Goal: Task Accomplishment & Management: Complete application form

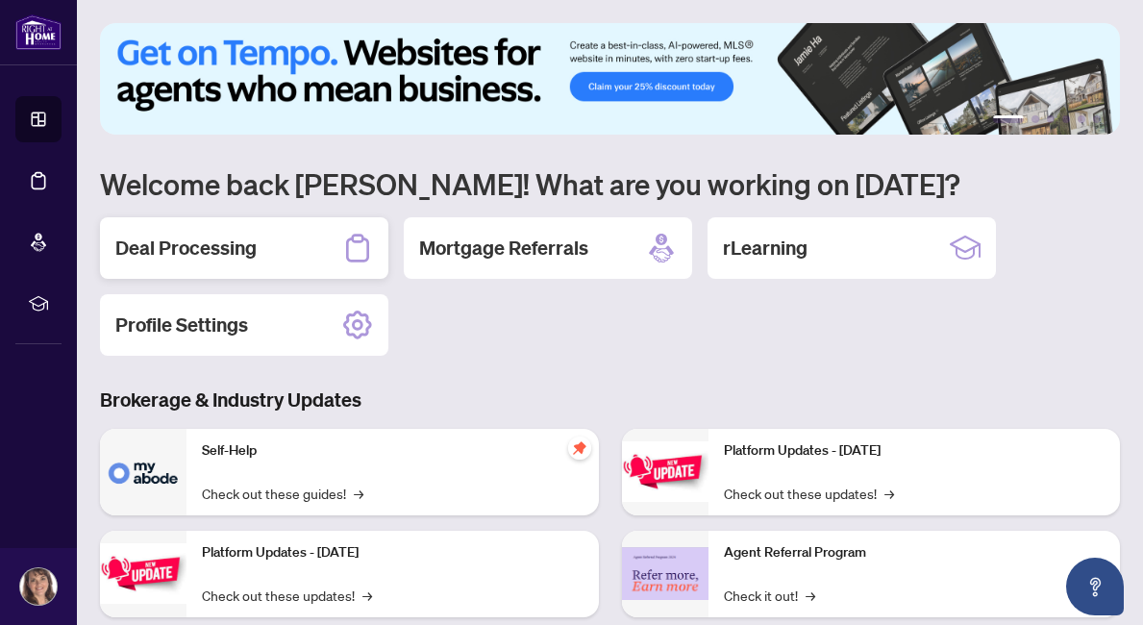
click at [249, 228] on div "Deal Processing" at bounding box center [244, 248] width 288 height 62
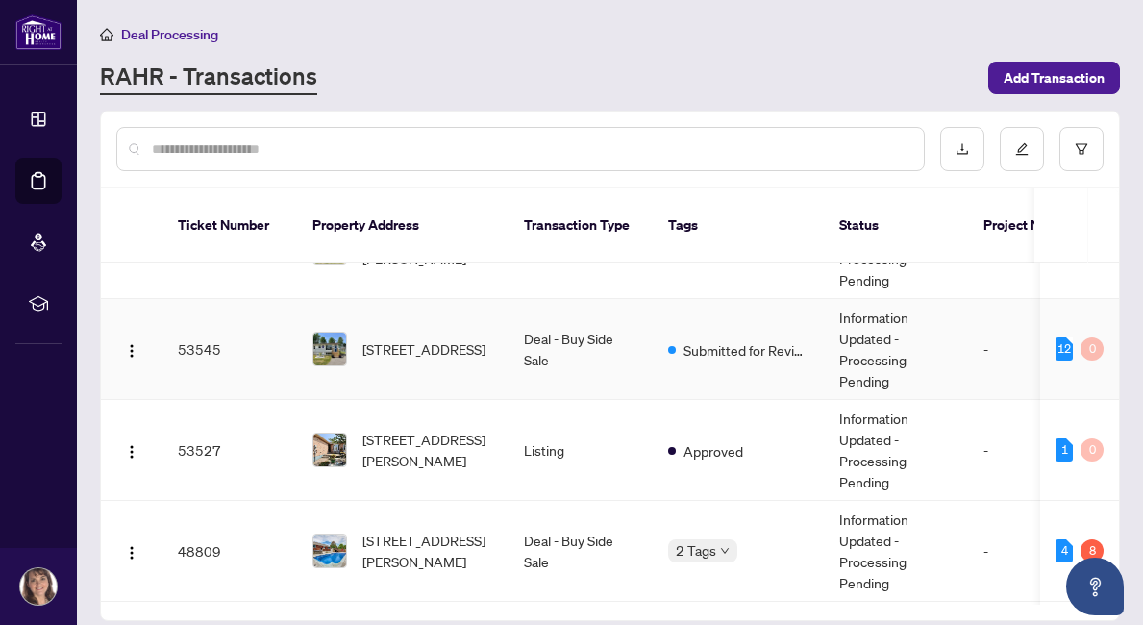
scroll to position [160, 0]
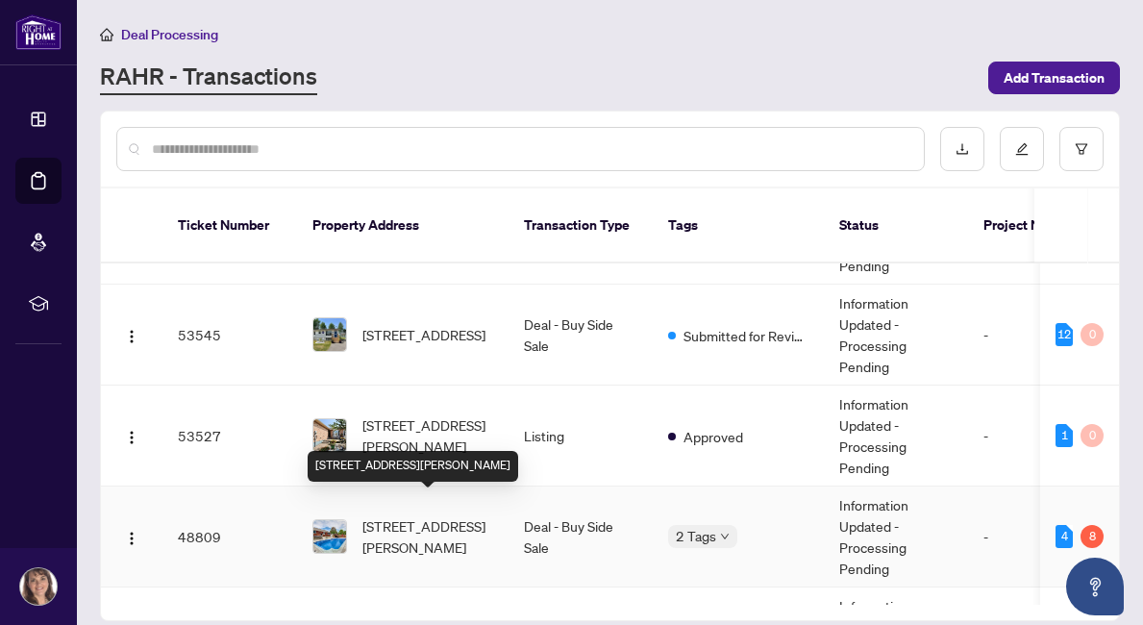
click at [414, 515] on span "[STREET_ADDRESS][PERSON_NAME]" at bounding box center [427, 536] width 131 height 42
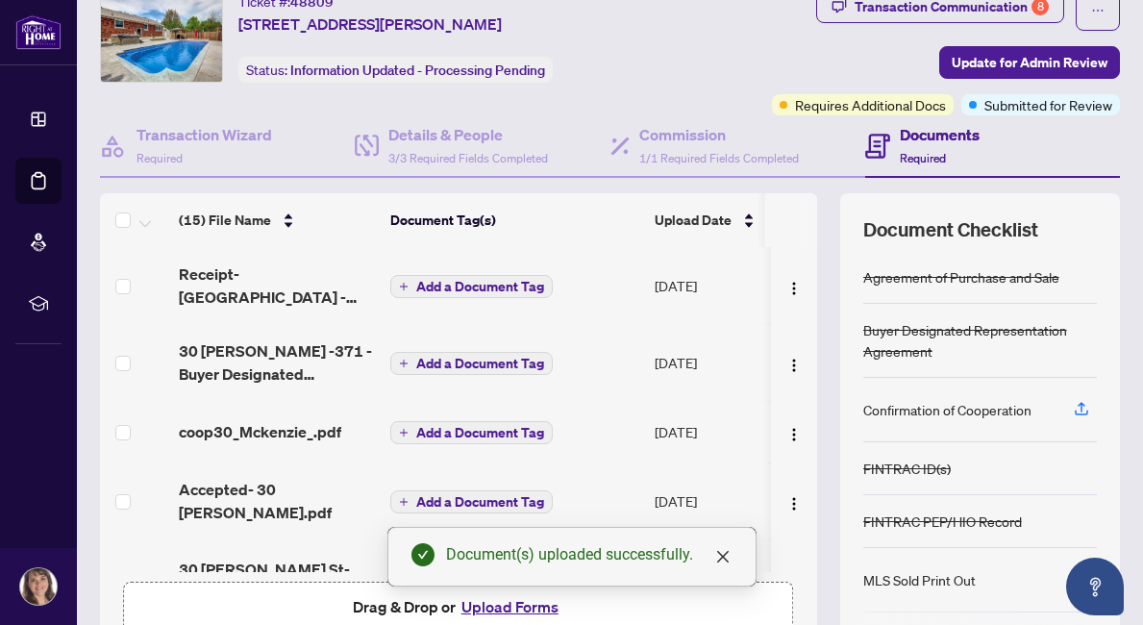
scroll to position [65, 0]
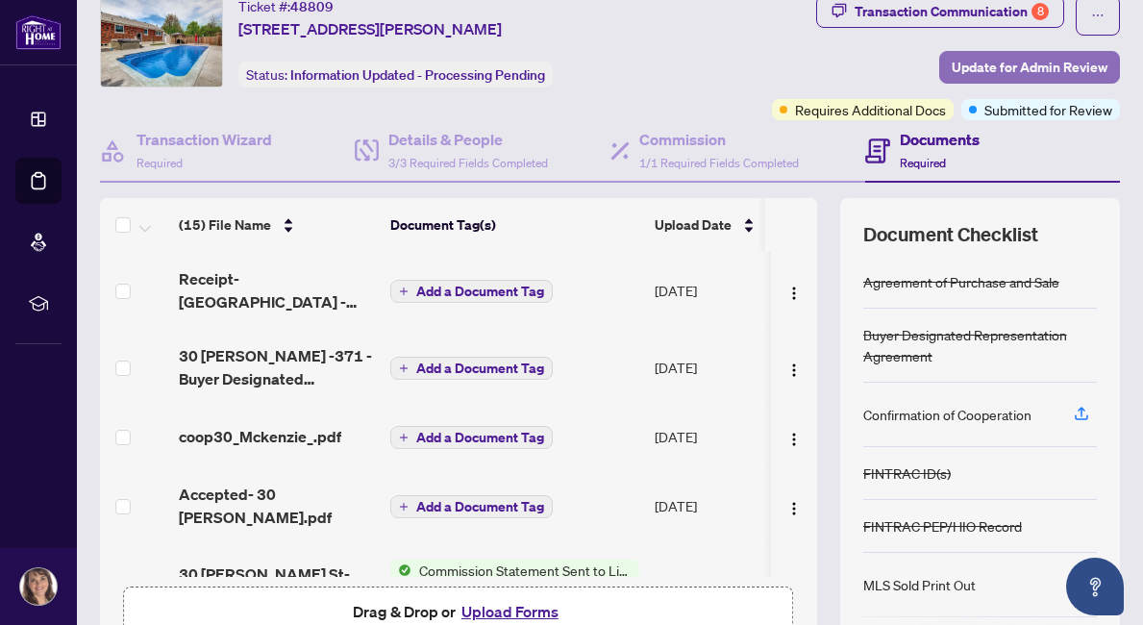
click at [1044, 60] on span "Update for Admin Review" at bounding box center [1030, 67] width 156 height 31
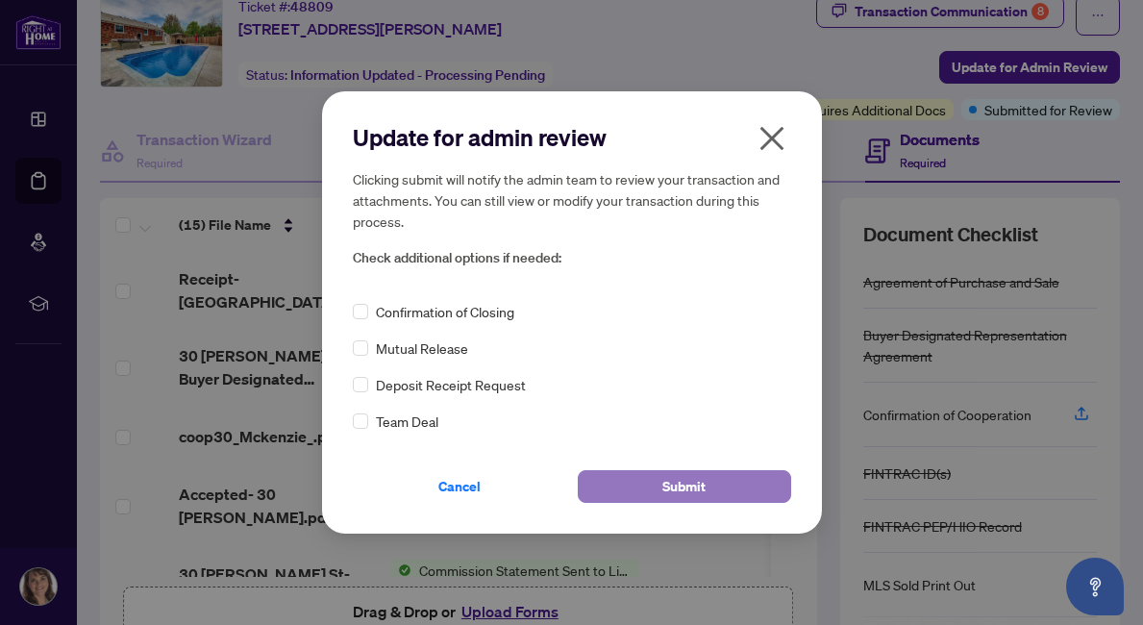
click at [694, 480] on span "Submit" at bounding box center [683, 486] width 43 height 31
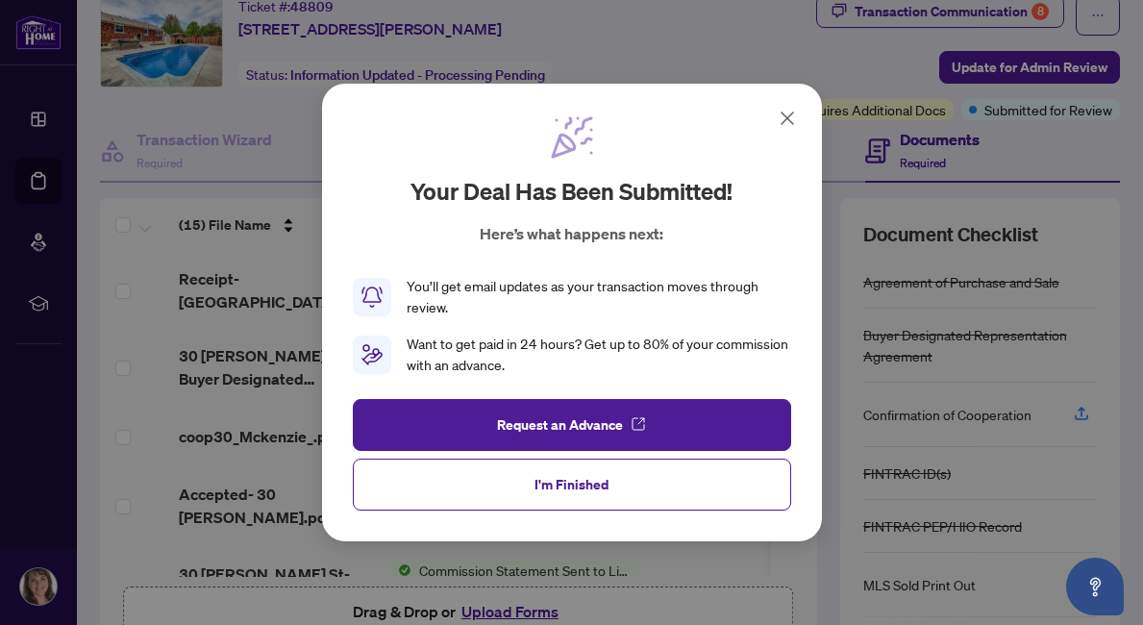
click at [787, 113] on icon at bounding box center [787, 118] width 23 height 23
